Goal: Task Accomplishment & Management: Complete application form

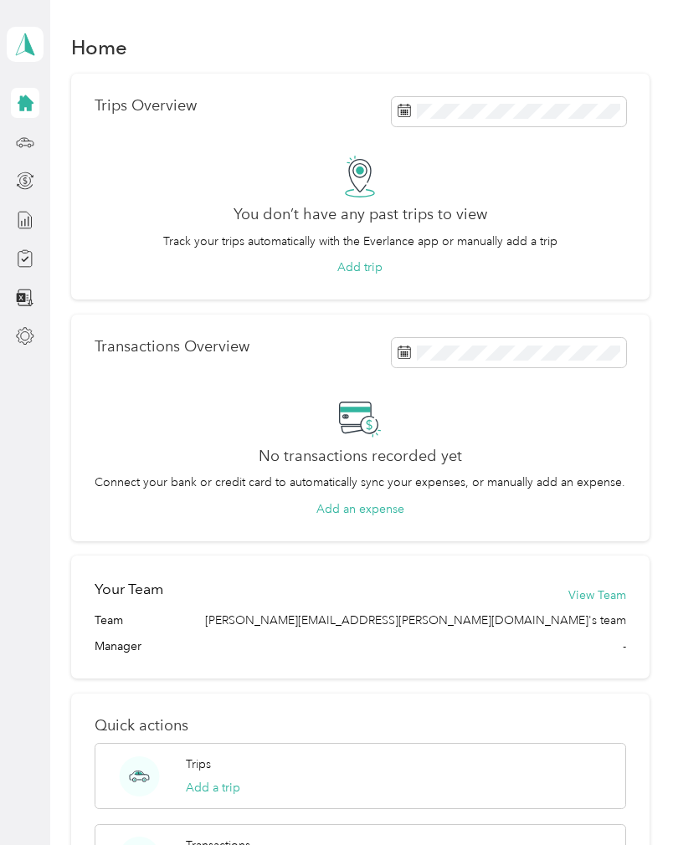
click at [23, 50] on icon at bounding box center [25, 44] width 25 height 23
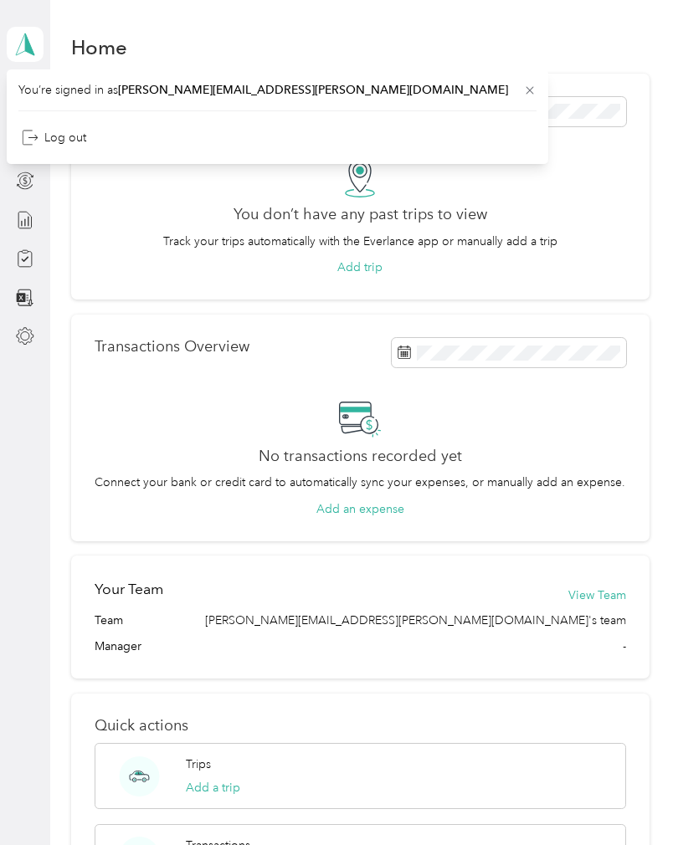
click at [106, 222] on div "You don’t have any past trips to view Track your trips automatically with the E…" at bounding box center [360, 216] width 531 height 121
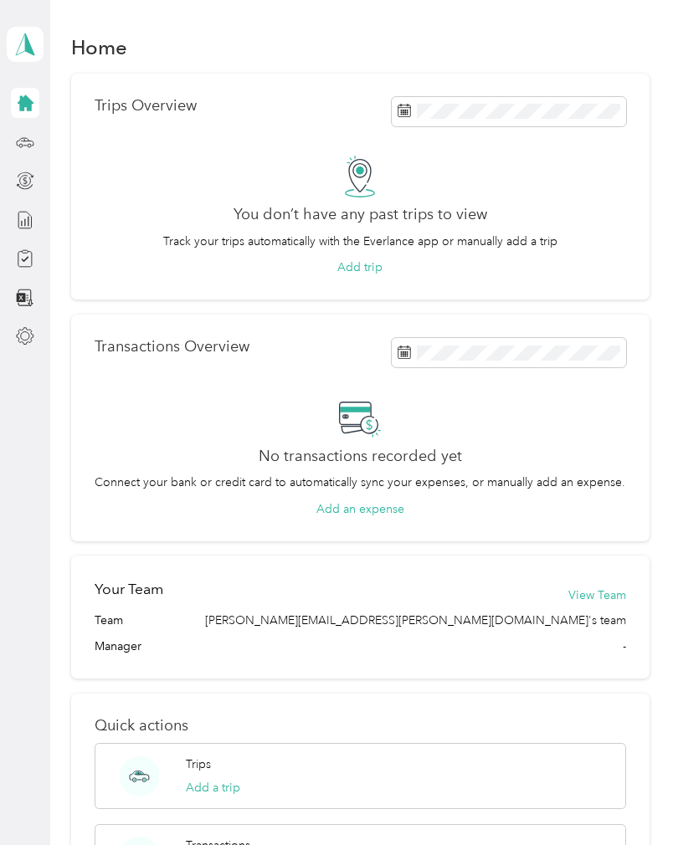
click at [13, 146] on div at bounding box center [25, 142] width 28 height 30
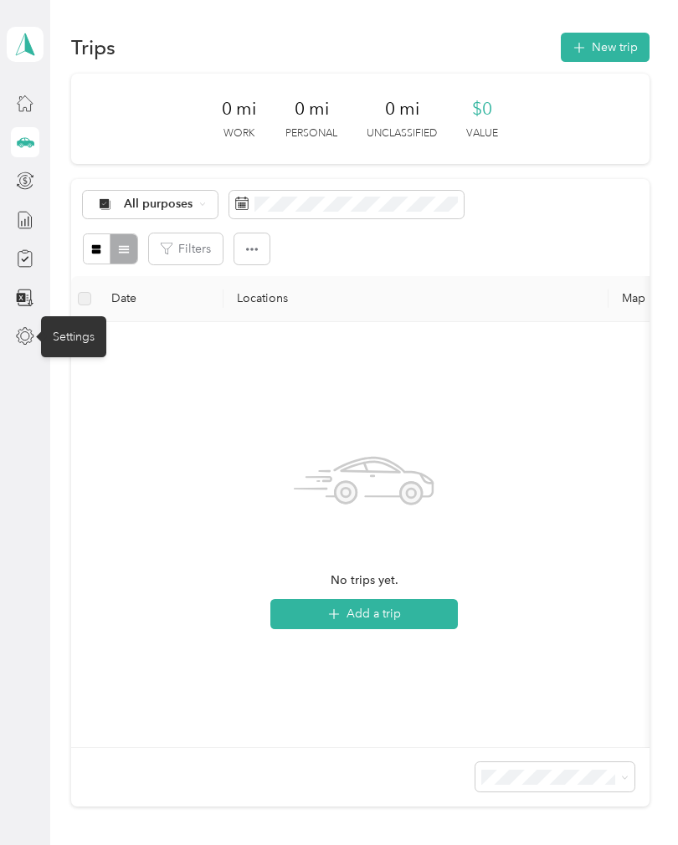
click at [33, 329] on icon at bounding box center [25, 336] width 18 height 18
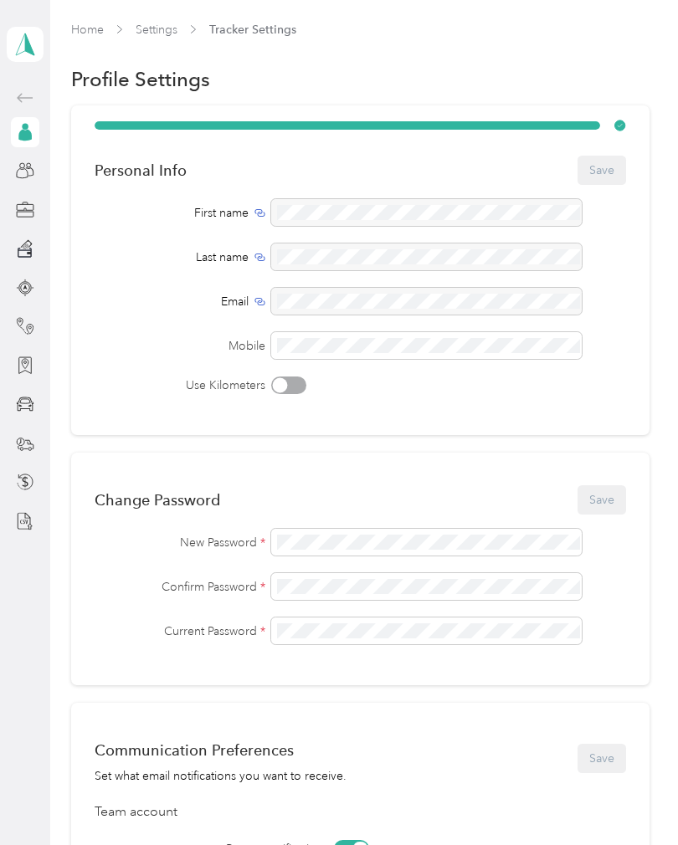
click at [162, 369] on div "First name Last name Email Mobile Use Kilometers" at bounding box center [360, 296] width 531 height 195
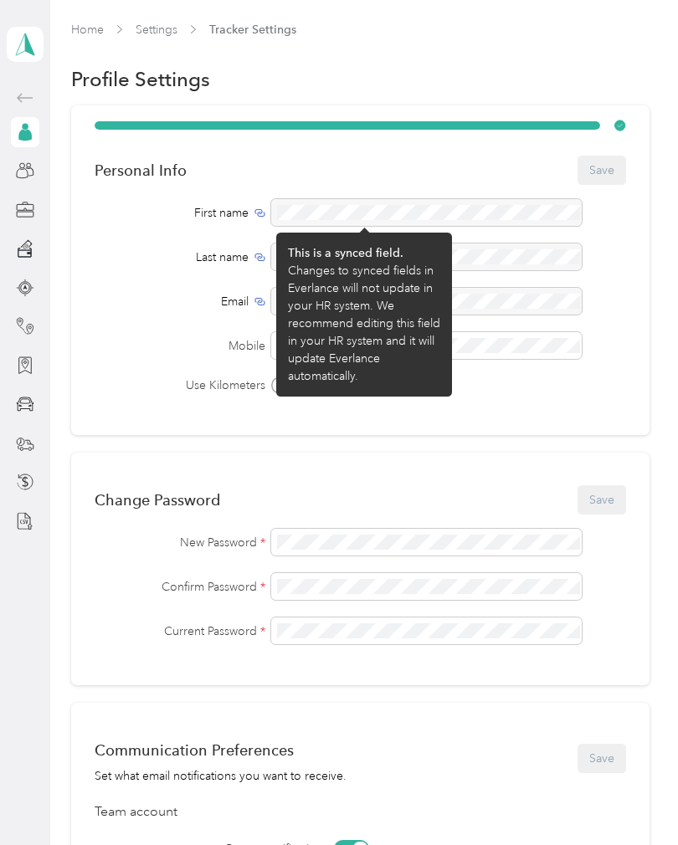
click at [323, 200] on div at bounding box center [425, 212] width 309 height 27
click at [323, 215] on div at bounding box center [425, 212] width 309 height 27
click at [322, 214] on div at bounding box center [425, 212] width 309 height 27
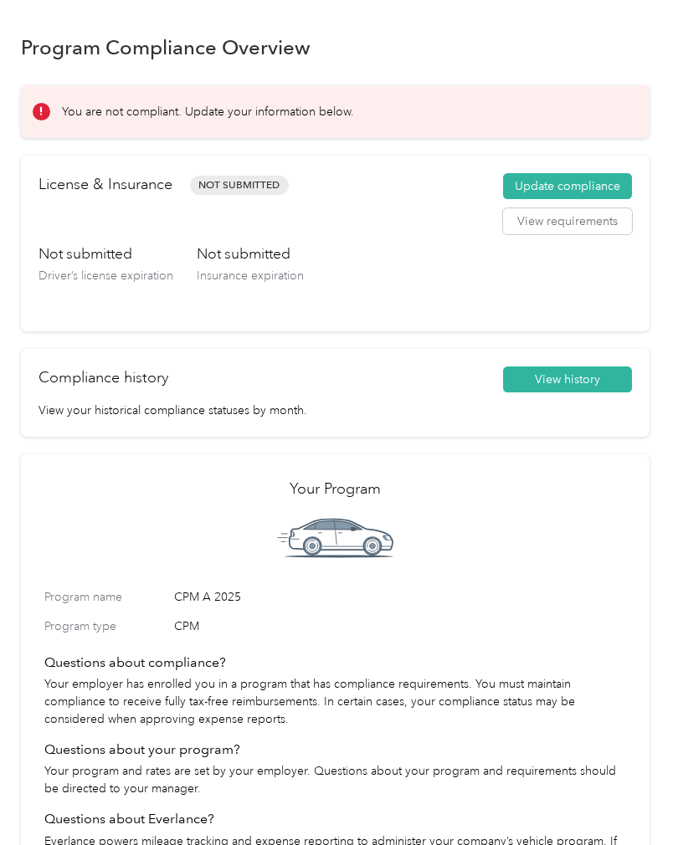
click at [99, 266] on div "Not submitted Driver’s license expiration" at bounding box center [105, 278] width 135 height 70
click at [570, 184] on button "Update compliance" at bounding box center [567, 186] width 129 height 27
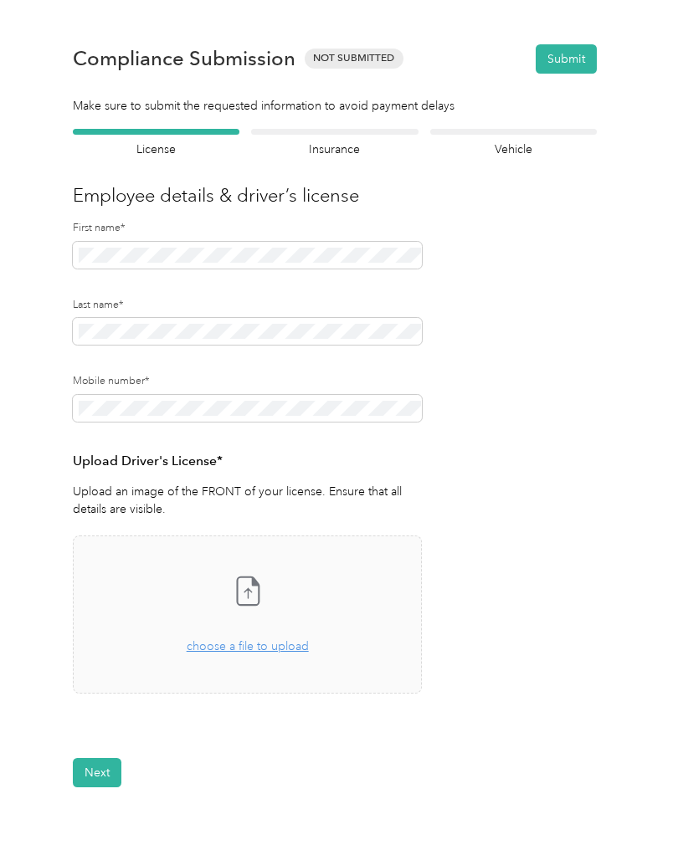
click at [228, 645] on span "choose a file to upload" at bounding box center [248, 646] width 122 height 14
click at [90, 817] on button "Next" at bounding box center [97, 822] width 49 height 29
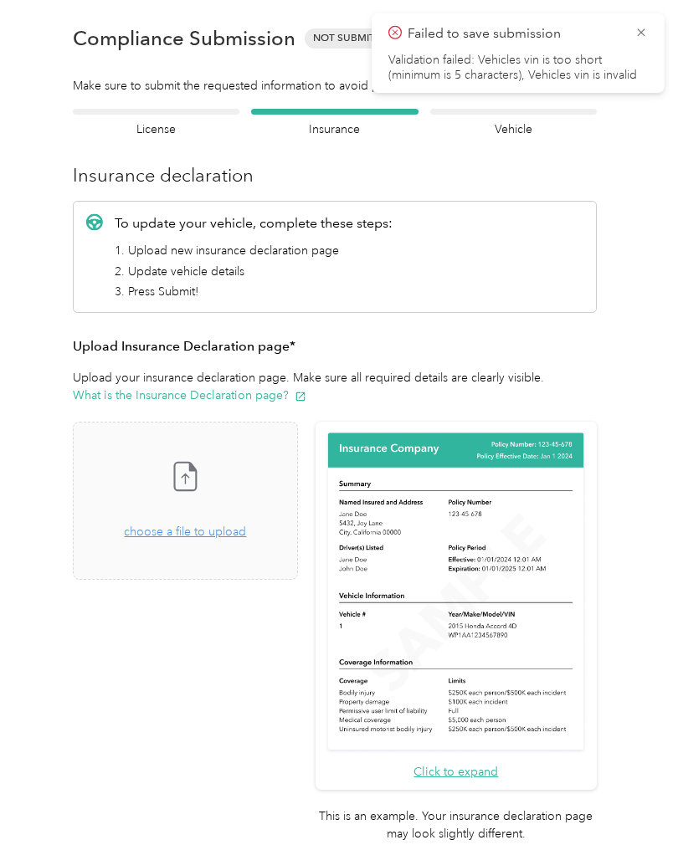
scroll to position [21, 0]
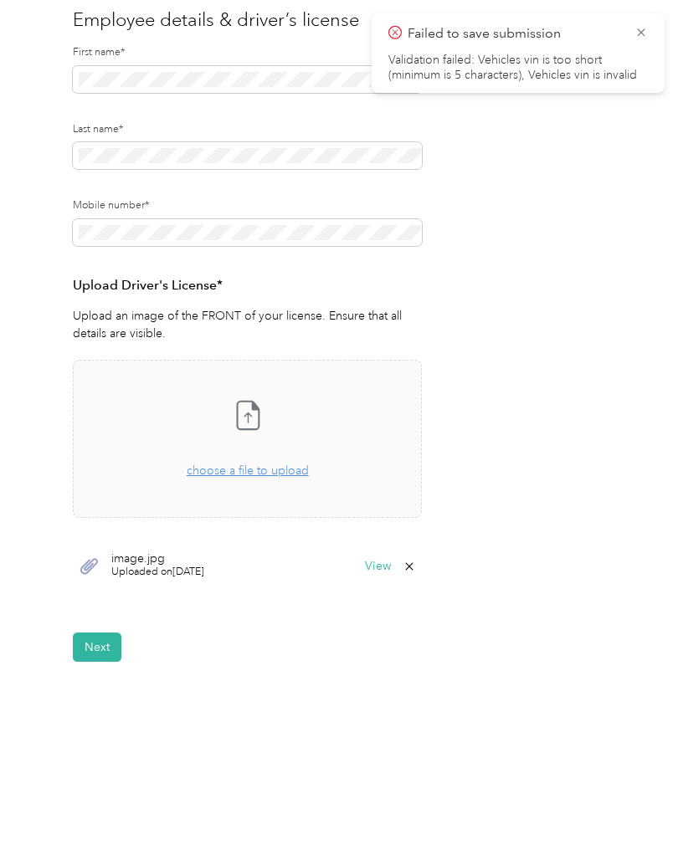
scroll to position [175, 0]
click at [380, 567] on button "View" at bounding box center [378, 567] width 26 height 12
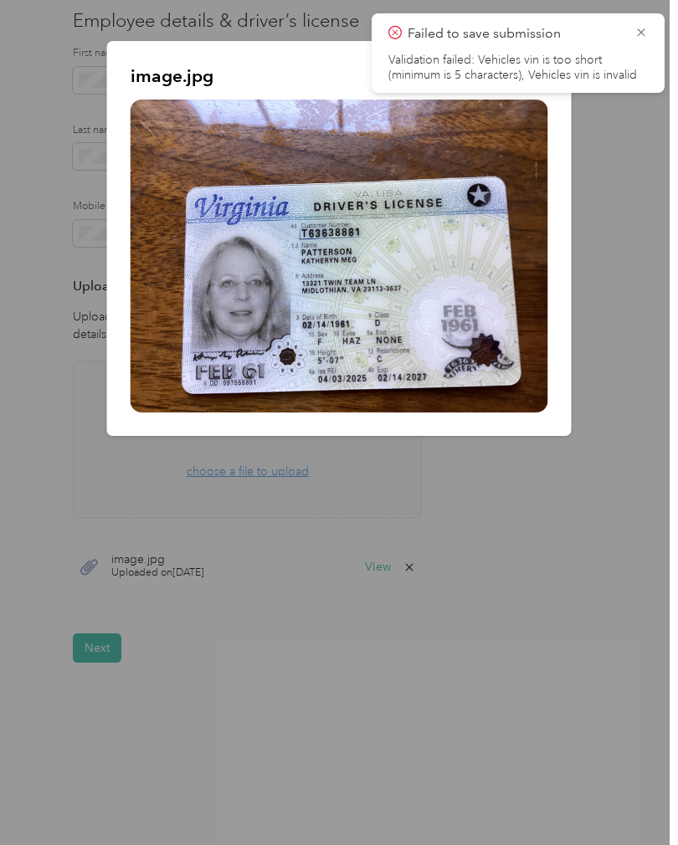
click at [100, 651] on div at bounding box center [339, 422] width 678 height 845
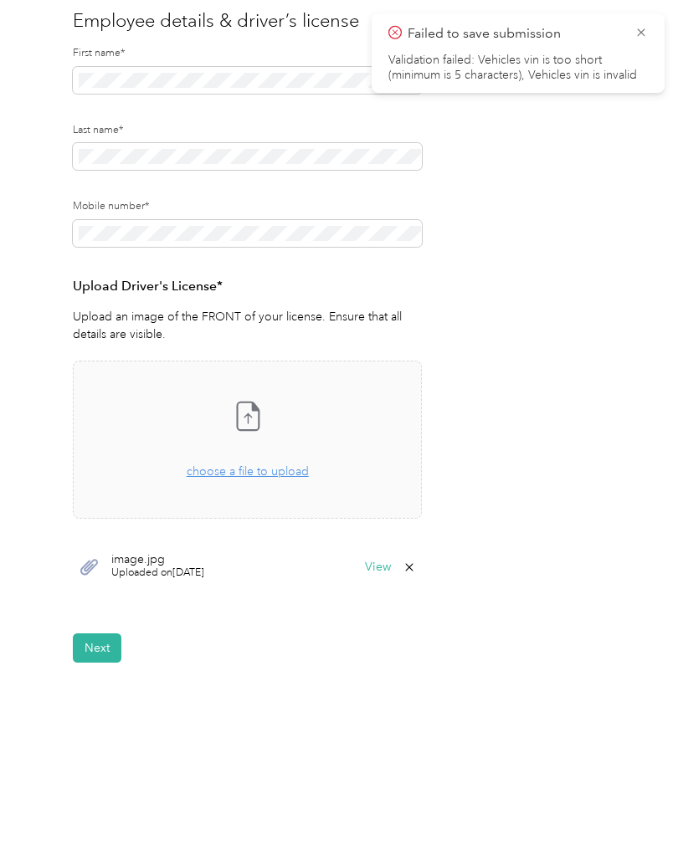
click at [110, 642] on button "Next" at bounding box center [97, 647] width 49 height 29
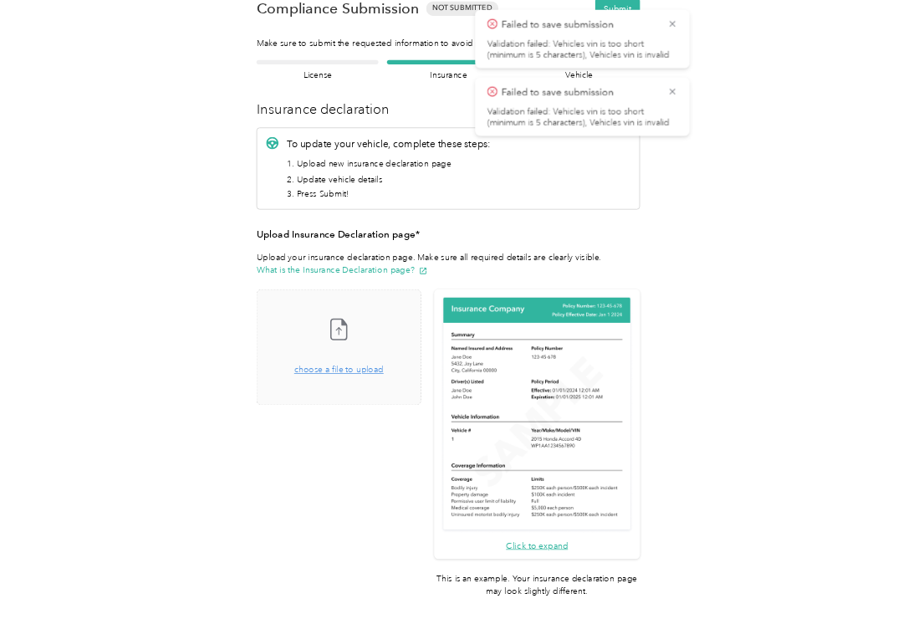
scroll to position [20, 0]
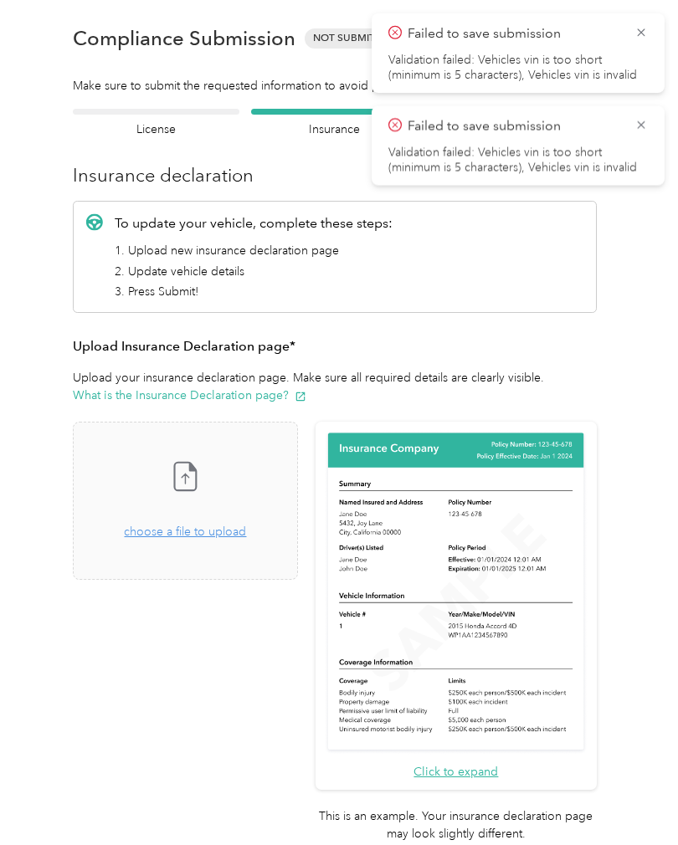
click at [205, 512] on div "Drag and drop your file here, or choose a file to upload" at bounding box center [185, 522] width 122 height 37
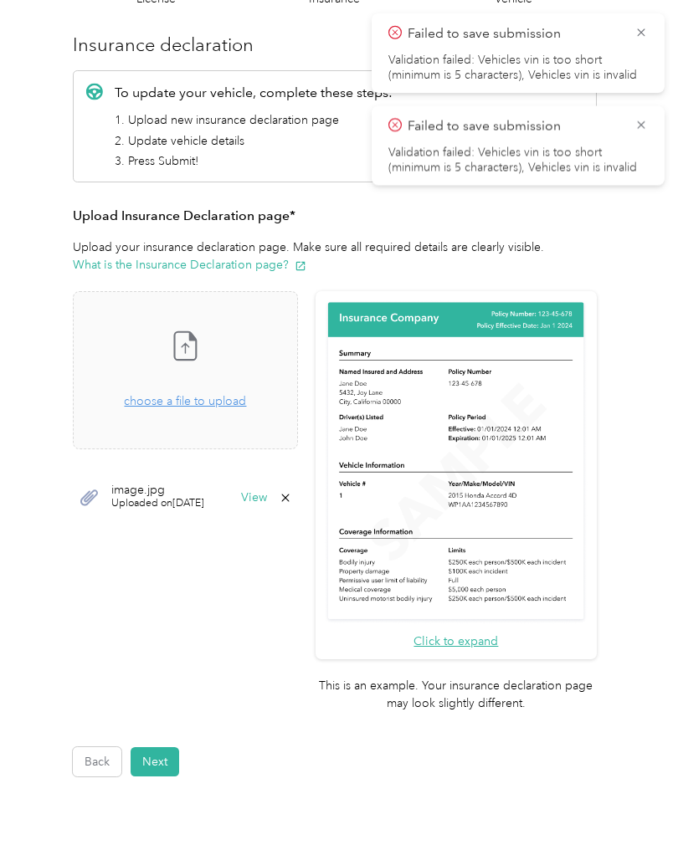
scroll to position [151, 0]
click at [172, 747] on button "Next" at bounding box center [154, 761] width 49 height 29
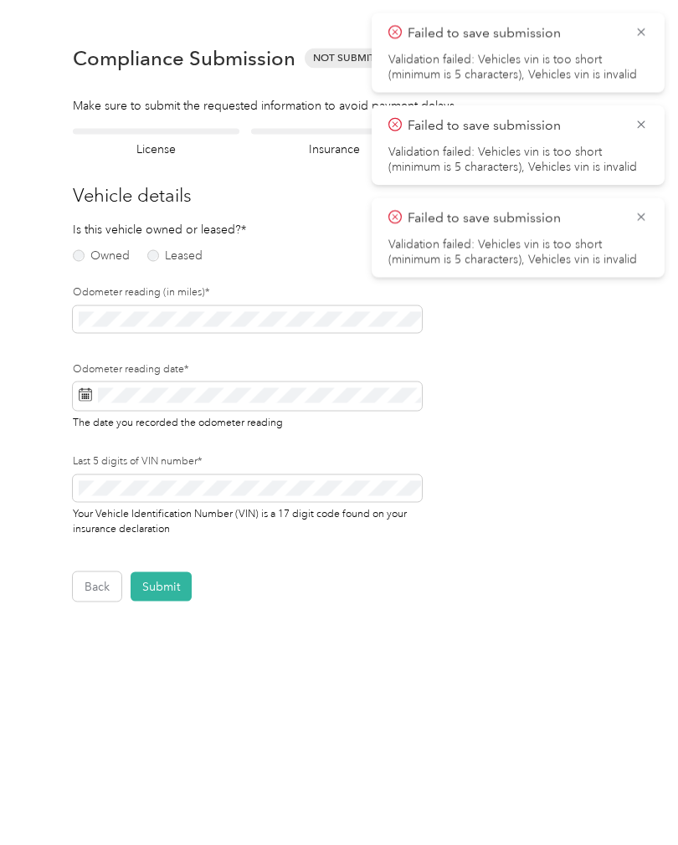
scroll to position [1, 0]
click at [647, 29] on icon at bounding box center [640, 32] width 13 height 15
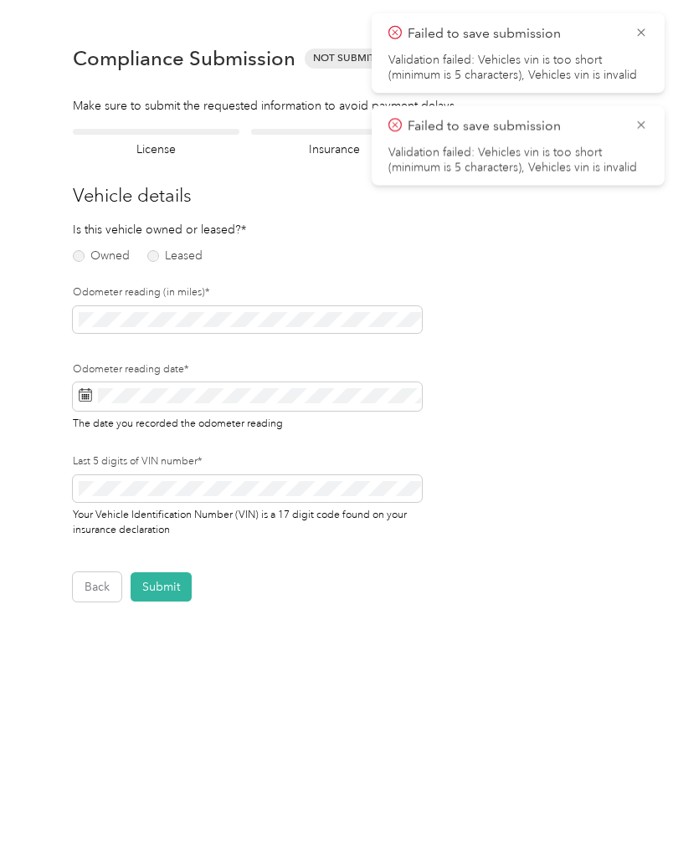
click at [644, 38] on icon at bounding box center [640, 32] width 13 height 15
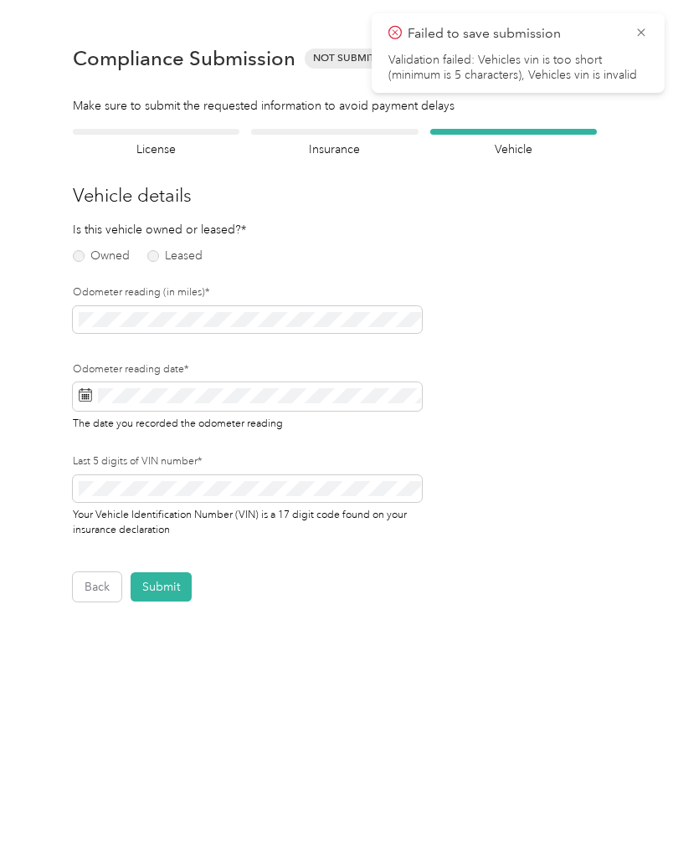
click at [642, 38] on icon at bounding box center [640, 32] width 13 height 15
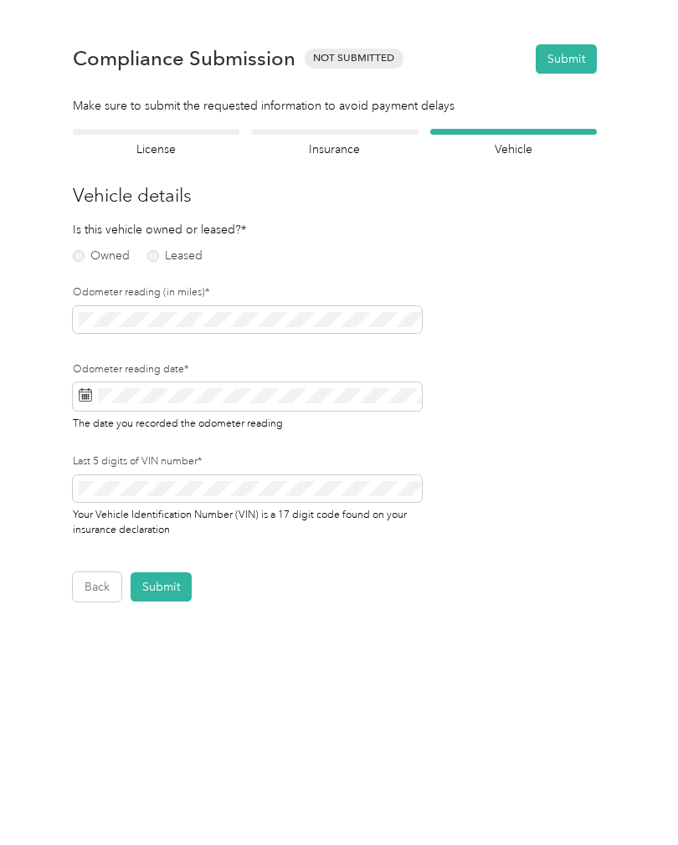
click at [83, 257] on label "Owned" at bounding box center [101, 256] width 57 height 12
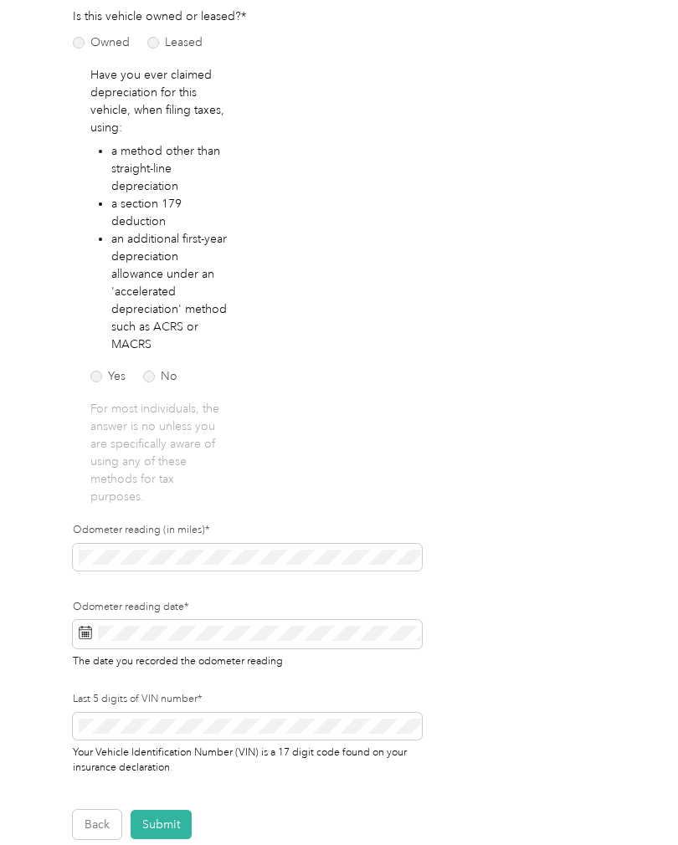
scroll to position [214, 0]
click at [156, 374] on label "No" at bounding box center [160, 376] width 34 height 12
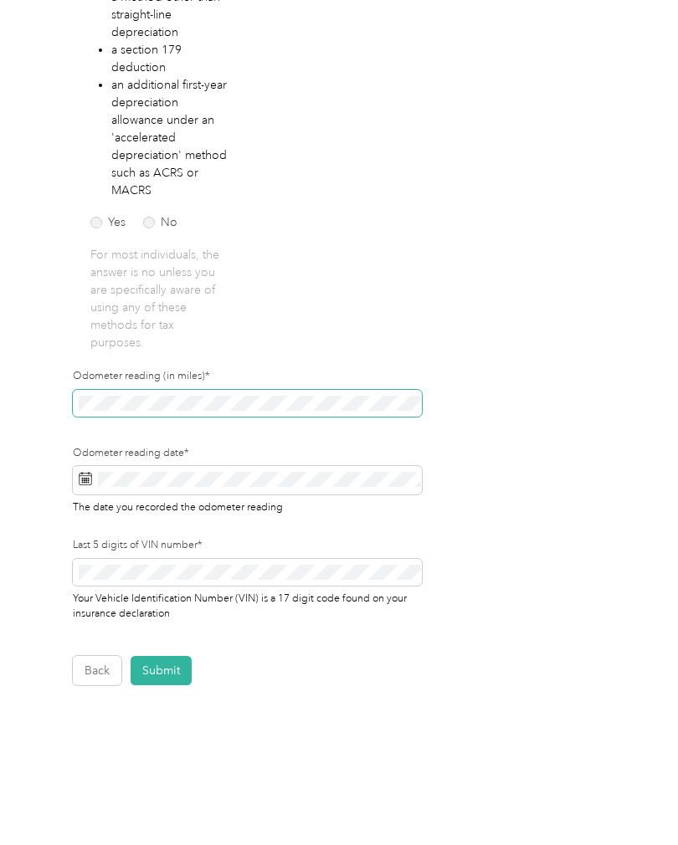
scroll to position [366, 0]
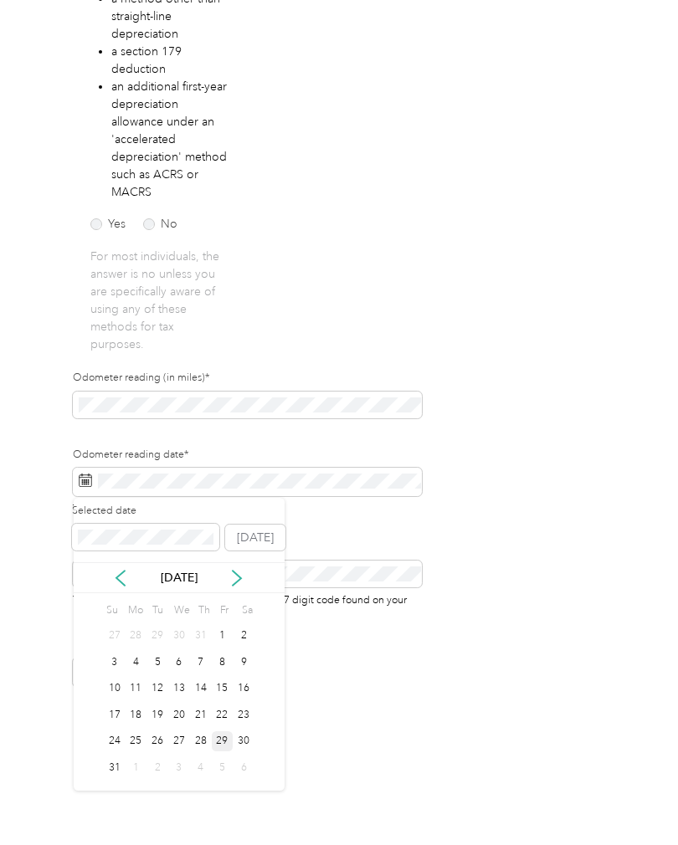
click at [223, 741] on div "29" at bounding box center [223, 741] width 22 height 21
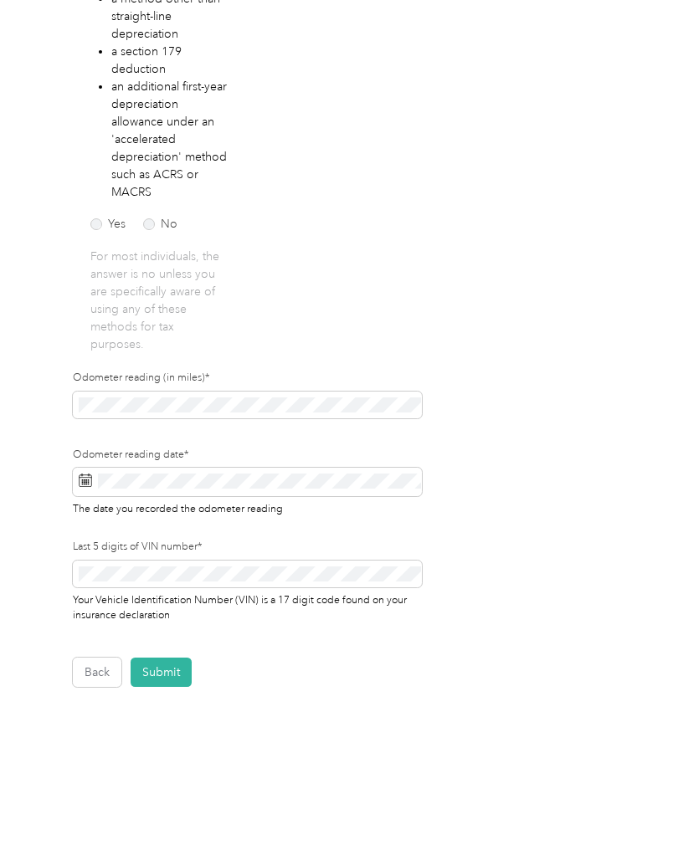
click at [154, 668] on button "Submit" at bounding box center [160, 671] width 61 height 29
click at [170, 670] on button "Submit" at bounding box center [160, 671] width 61 height 29
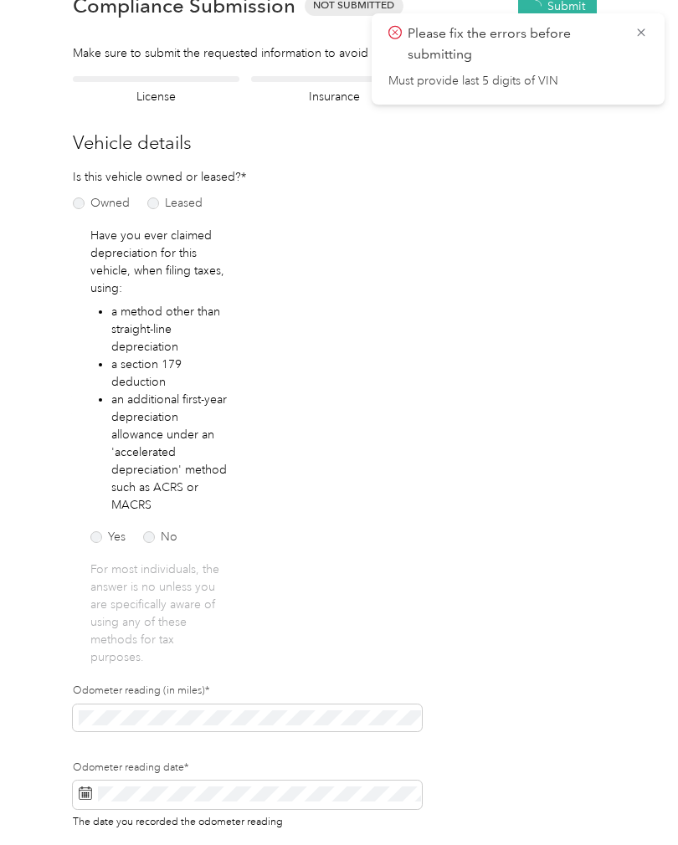
scroll to position [20, 0]
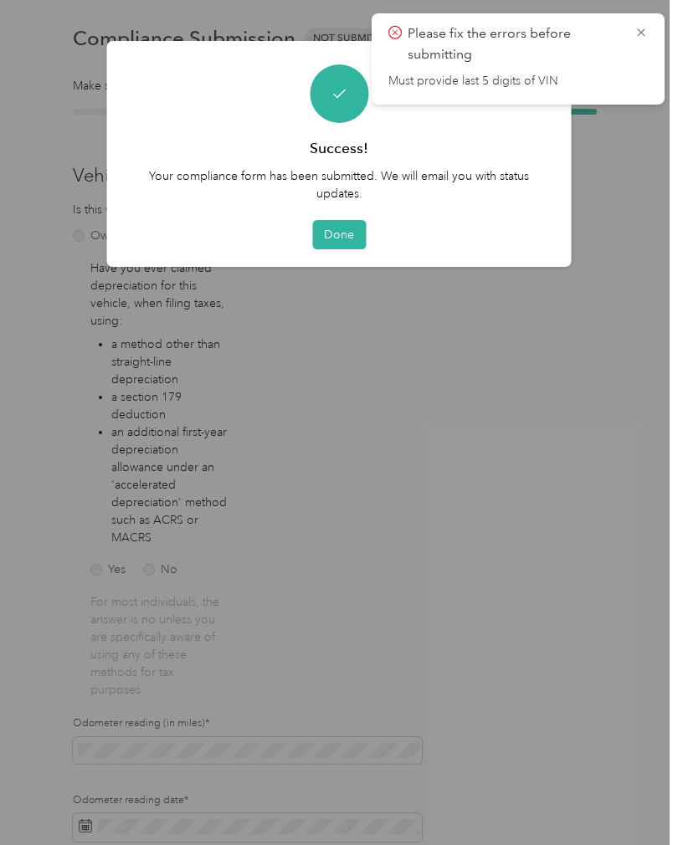
click at [338, 215] on div "Success! Your compliance form has been submitted. We will email you with status…" at bounding box center [339, 154] width 464 height 226
click at [335, 232] on button "Done" at bounding box center [339, 234] width 54 height 29
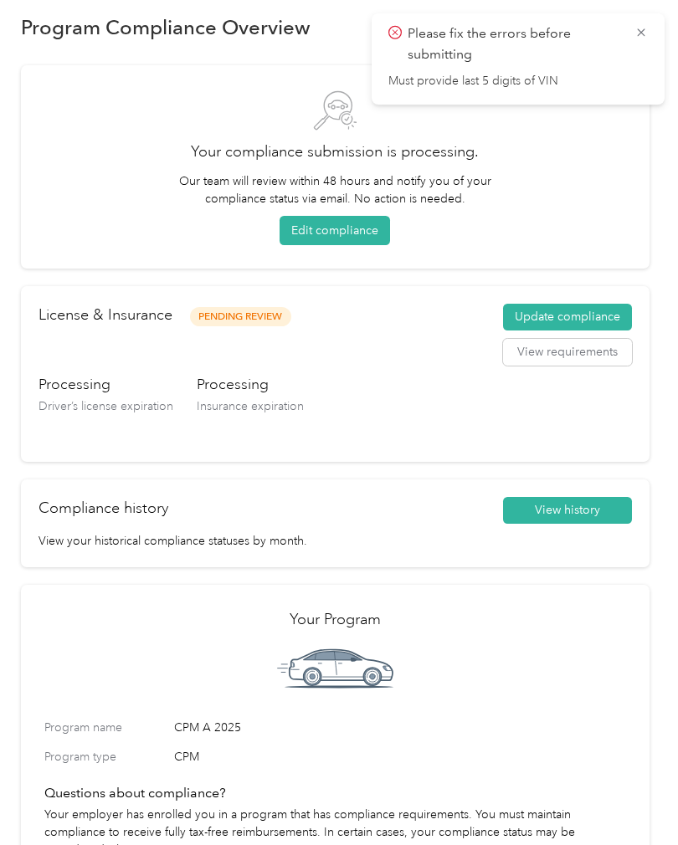
click at [642, 28] on icon at bounding box center [640, 32] width 13 height 15
